Goal: Check status

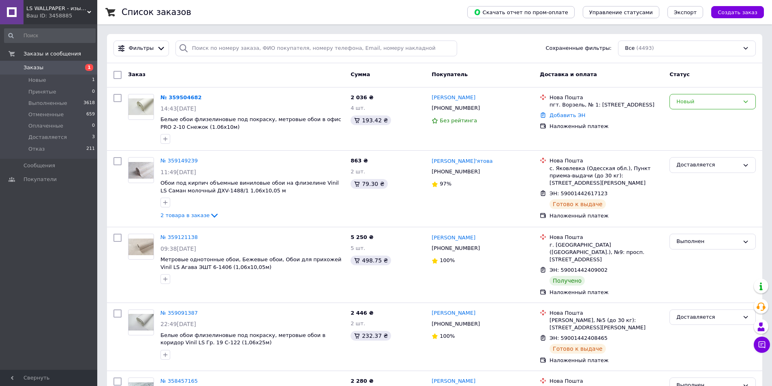
click at [751, 102] on div "Новый" at bounding box center [712, 102] width 86 height 16
click at [686, 116] on li "Принят" at bounding box center [713, 118] width 86 height 15
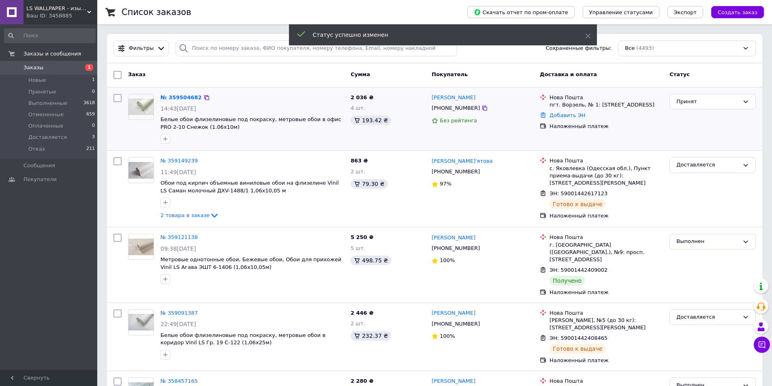
click at [179, 97] on link "№ 359504682" at bounding box center [180, 97] width 41 height 6
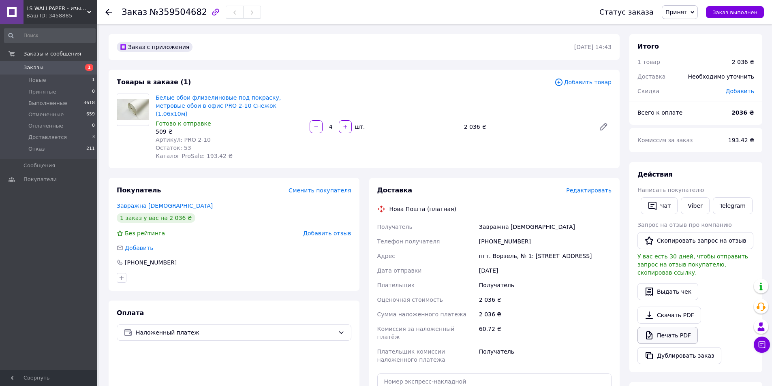
click at [674, 329] on link "Печать PDF" at bounding box center [667, 335] width 60 height 17
click at [71, 11] on span "LS WALLPAPER - изысканные обои для Вашего дома" at bounding box center [56, 8] width 61 height 7
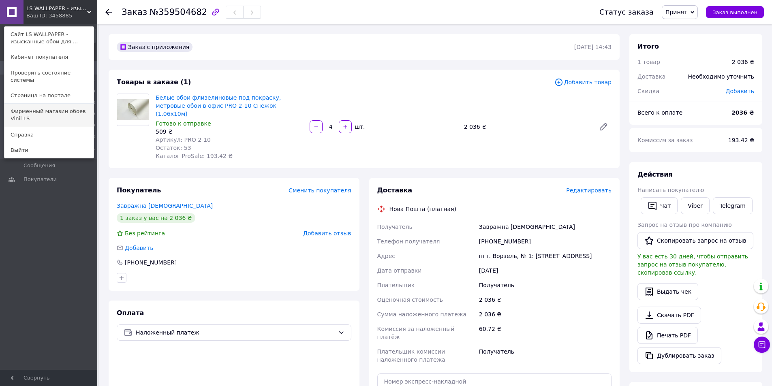
click at [60, 104] on link "Фирменный магазин обоев Vinil LS" at bounding box center [48, 115] width 89 height 23
